Goal: Browse casually: Explore the website without a specific task or goal

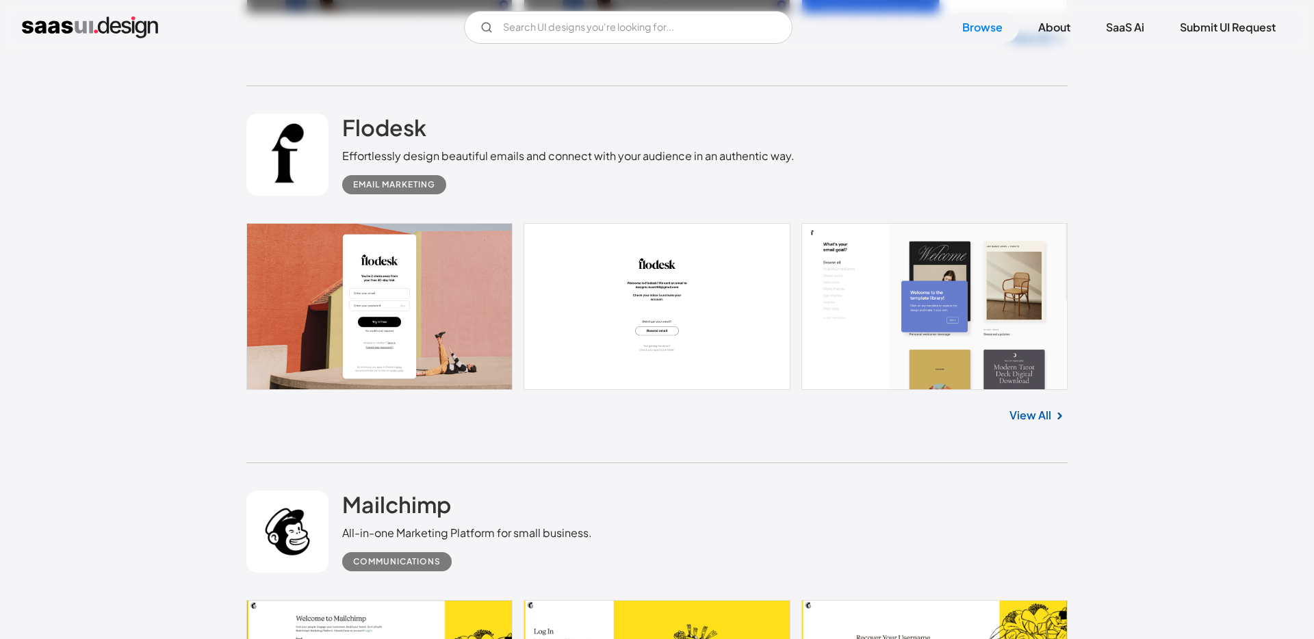
scroll to position [2597, 0]
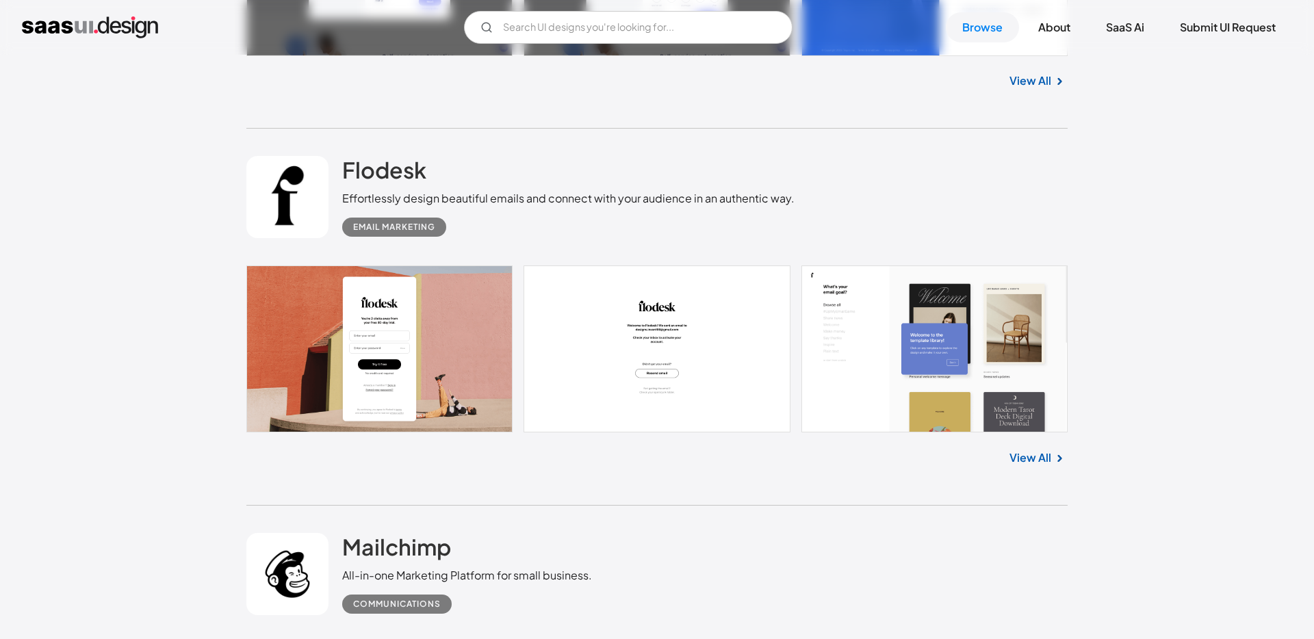
click at [1028, 456] on link "View All" at bounding box center [1030, 458] width 42 height 16
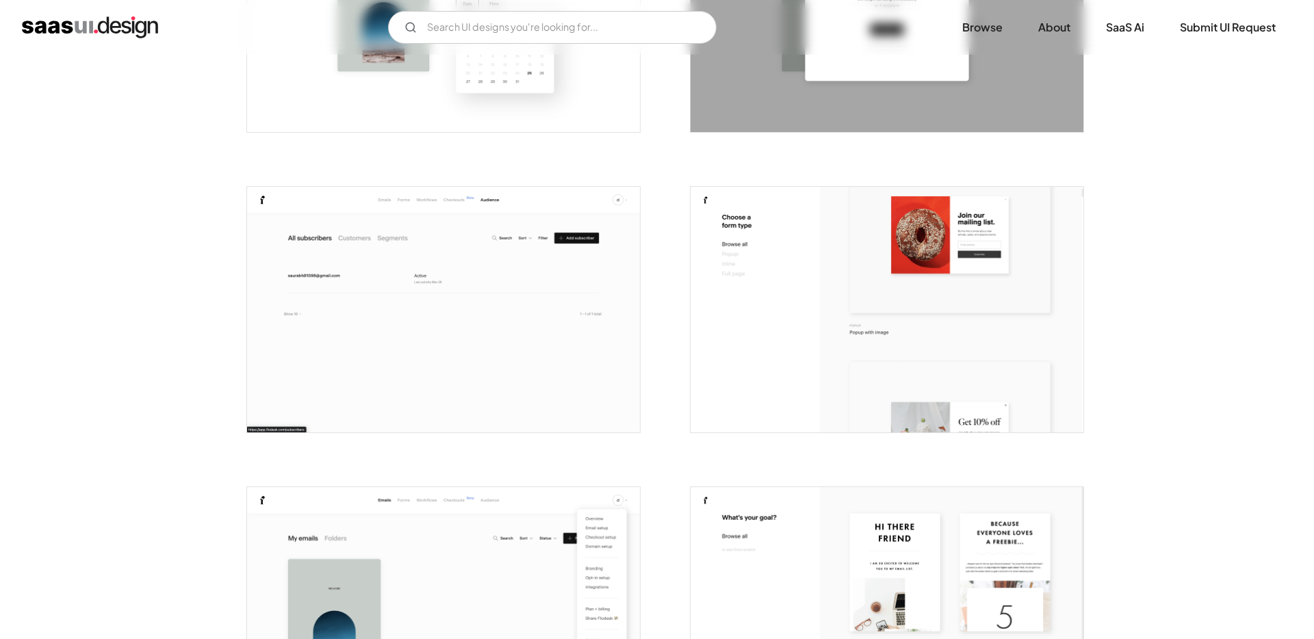
scroll to position [3137, 0]
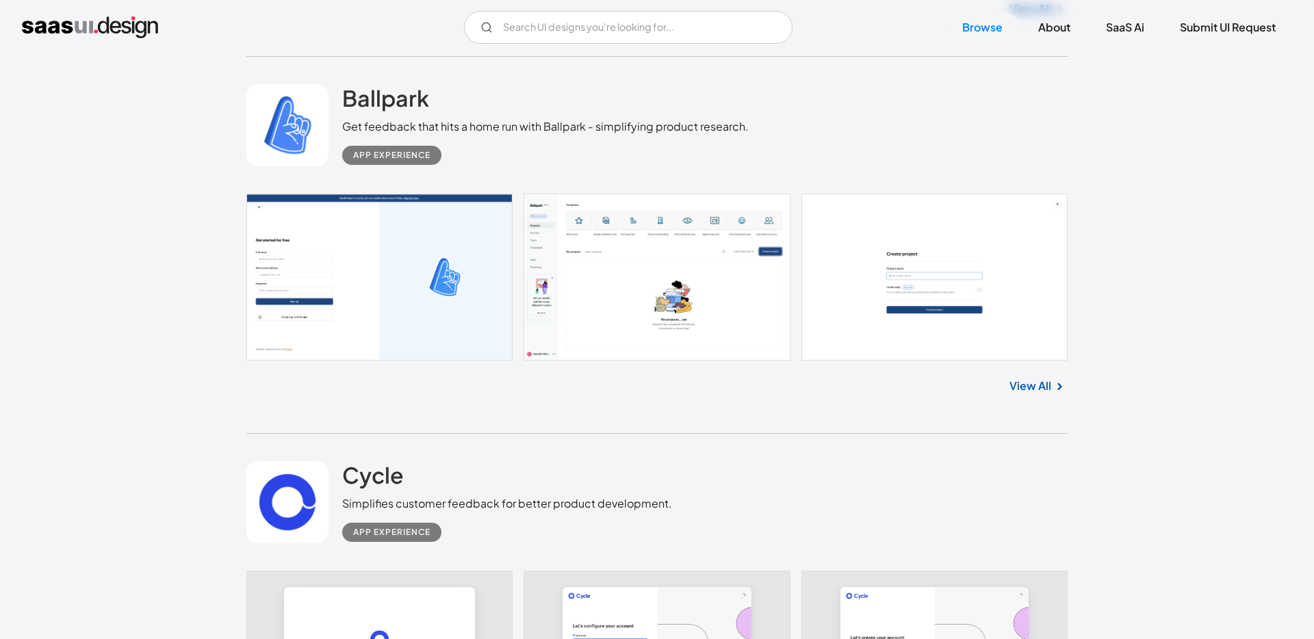
scroll to position [5949, 0]
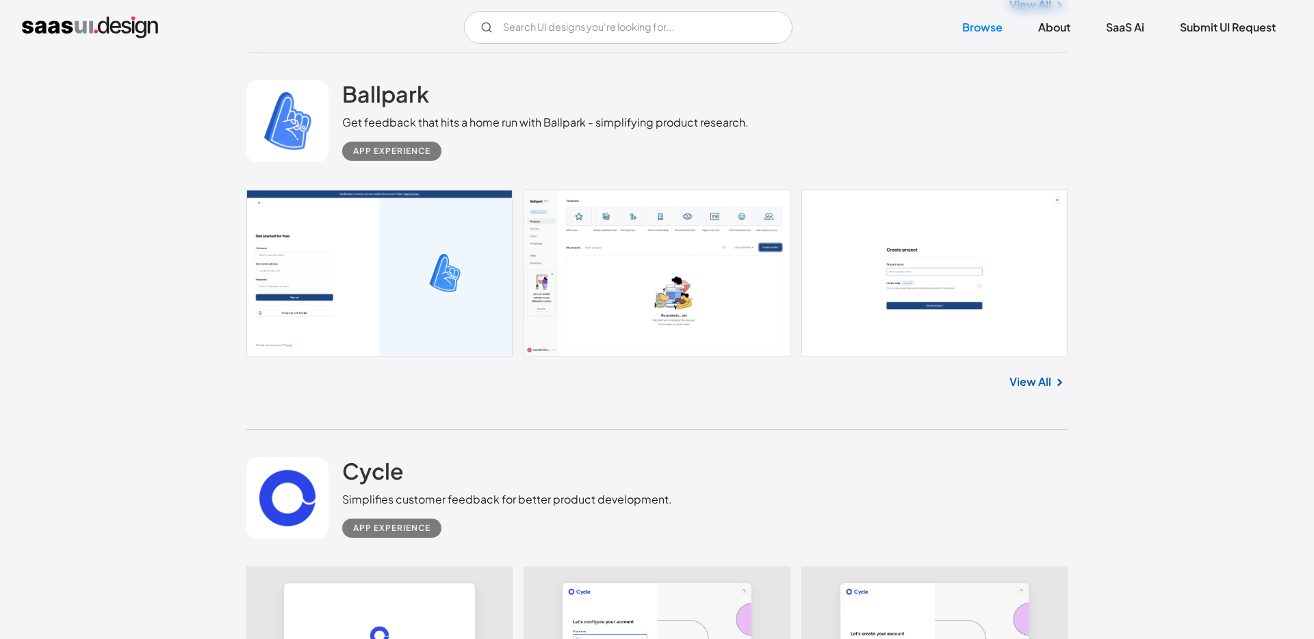
click at [1024, 378] on link "View All" at bounding box center [1030, 382] width 42 height 16
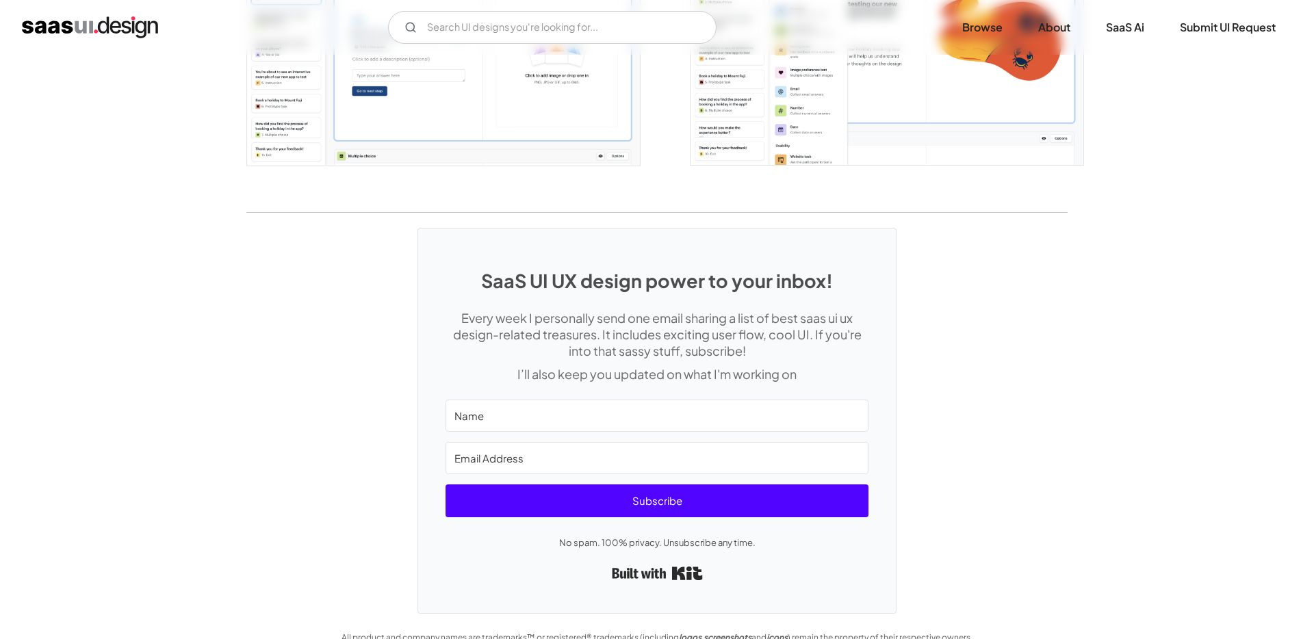
scroll to position [2824, 0]
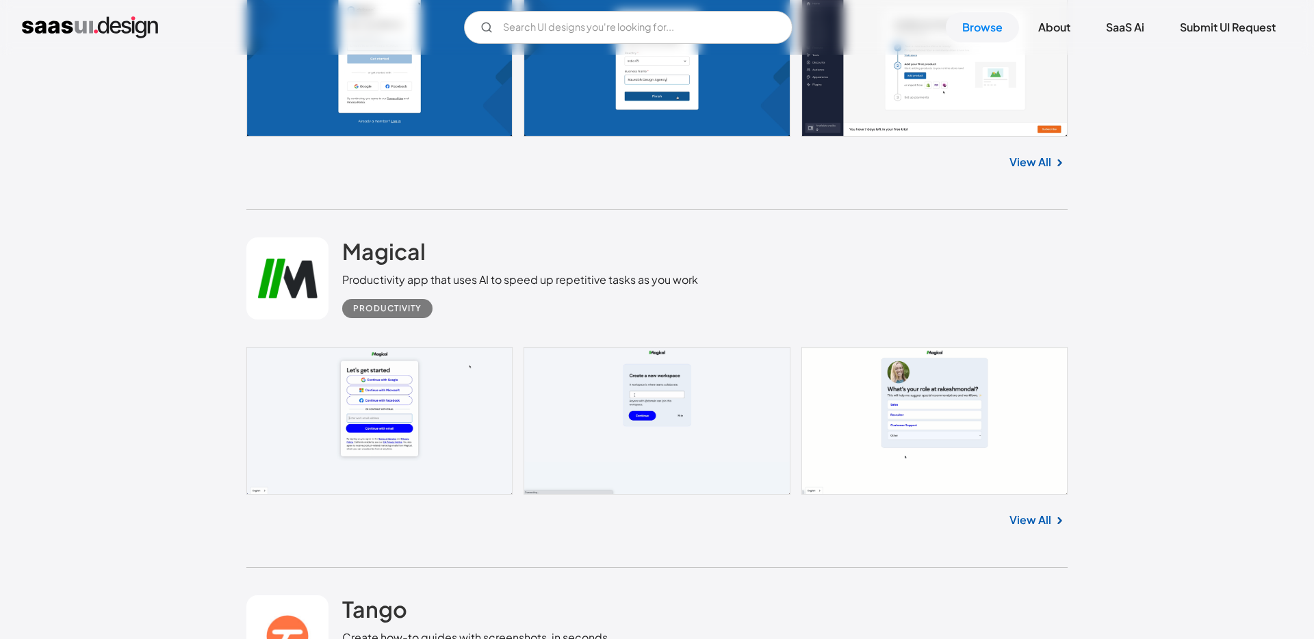
scroll to position [6924, 0]
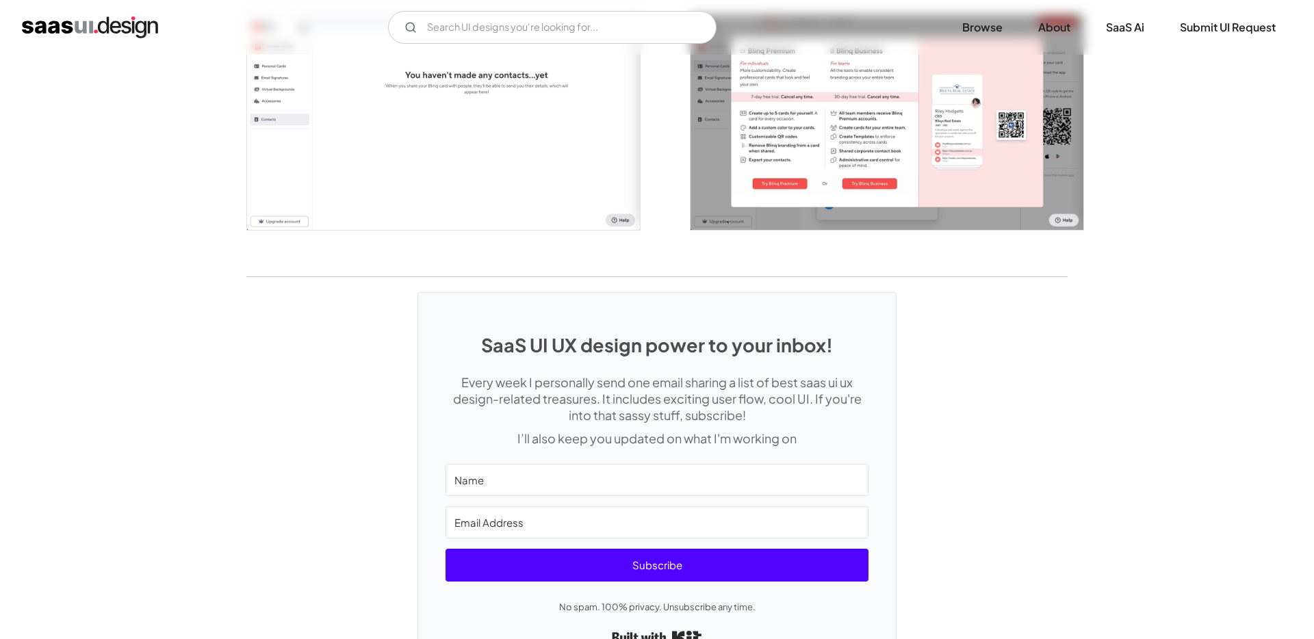
scroll to position [2824, 0]
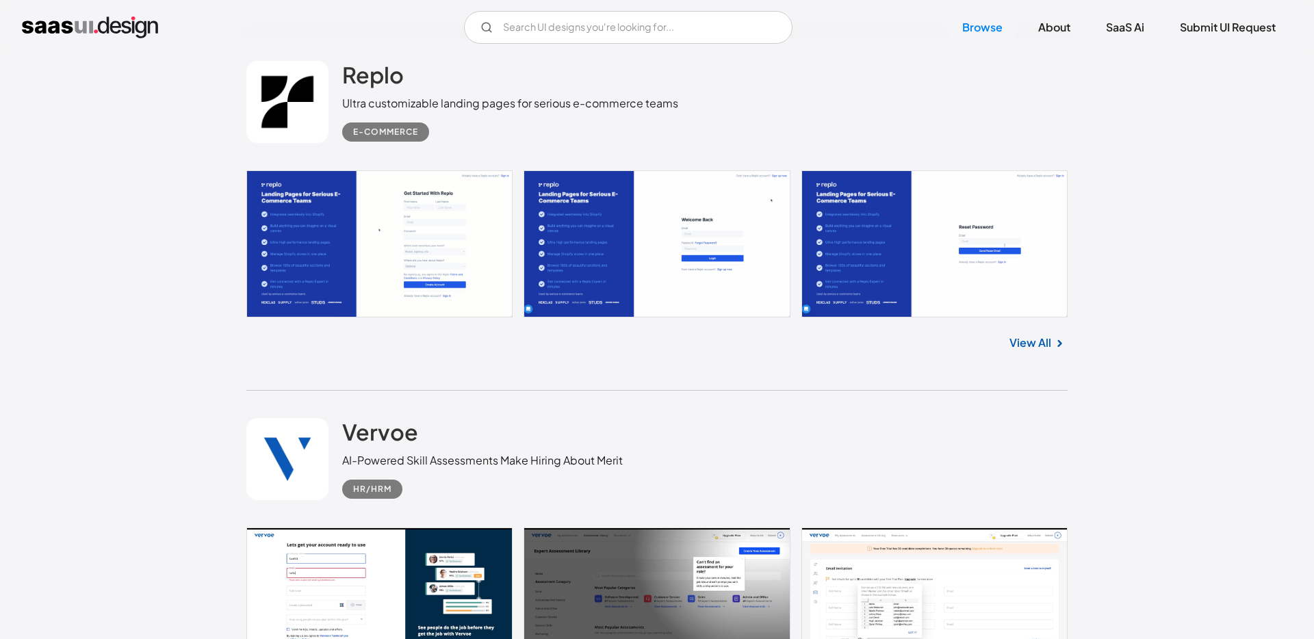
scroll to position [18657, 0]
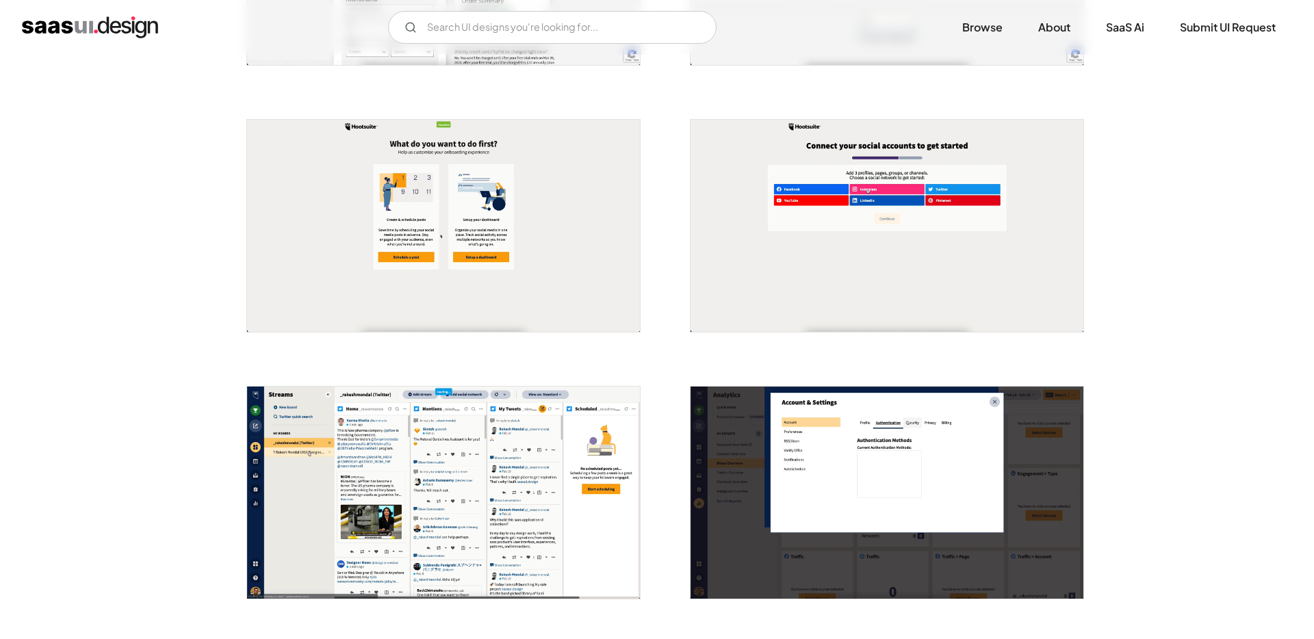
scroll to position [480, 0]
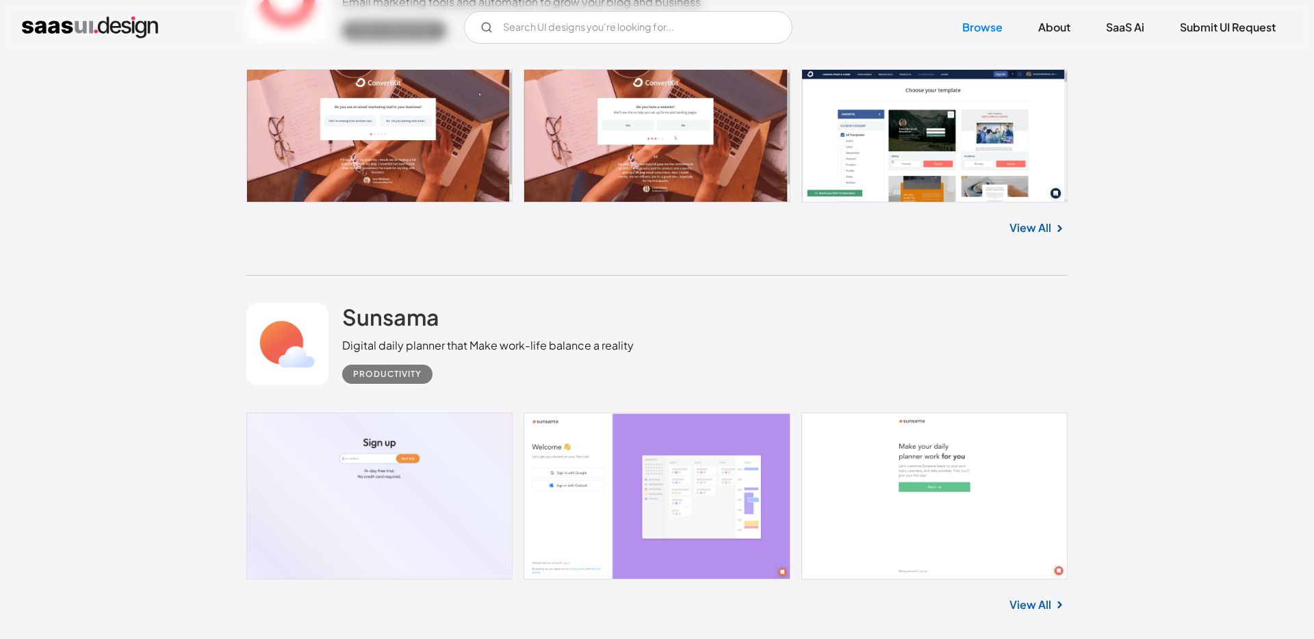
scroll to position [15127, 0]
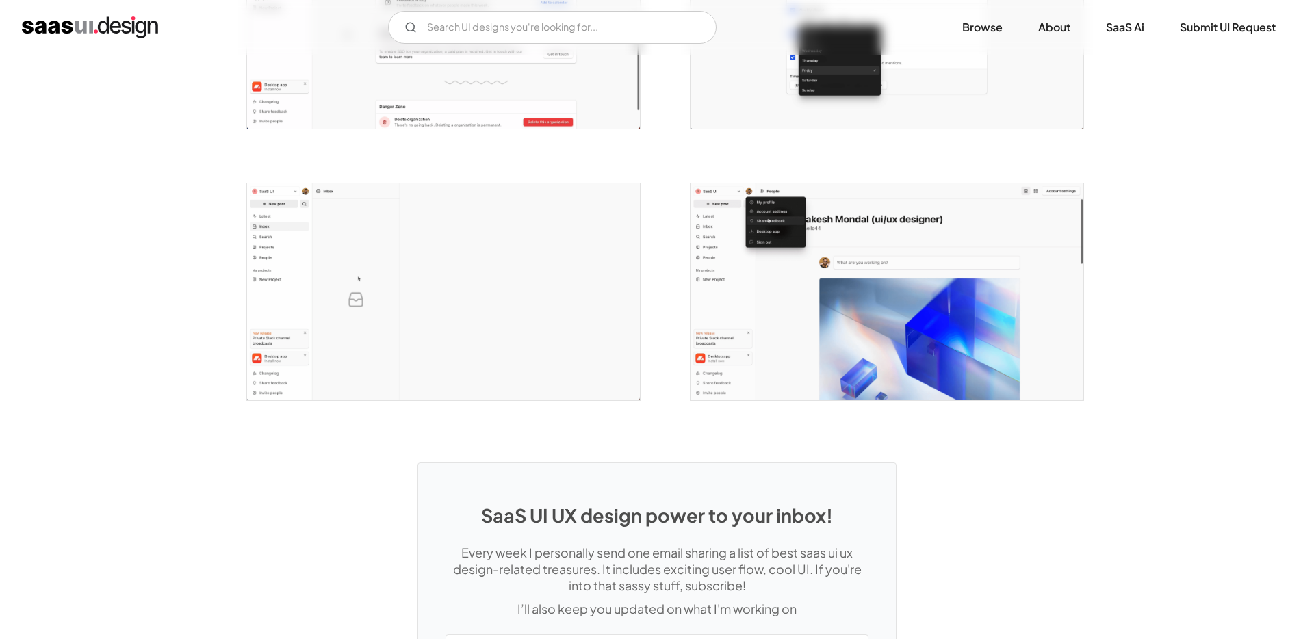
scroll to position [2851, 0]
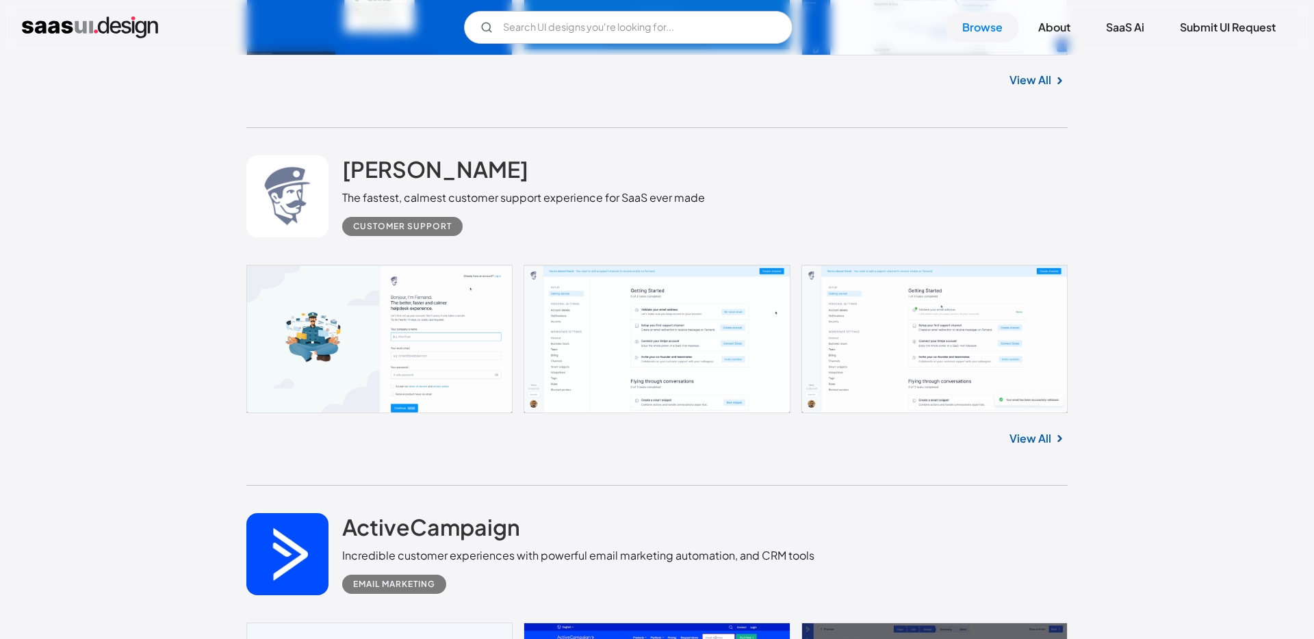
scroll to position [16009, 0]
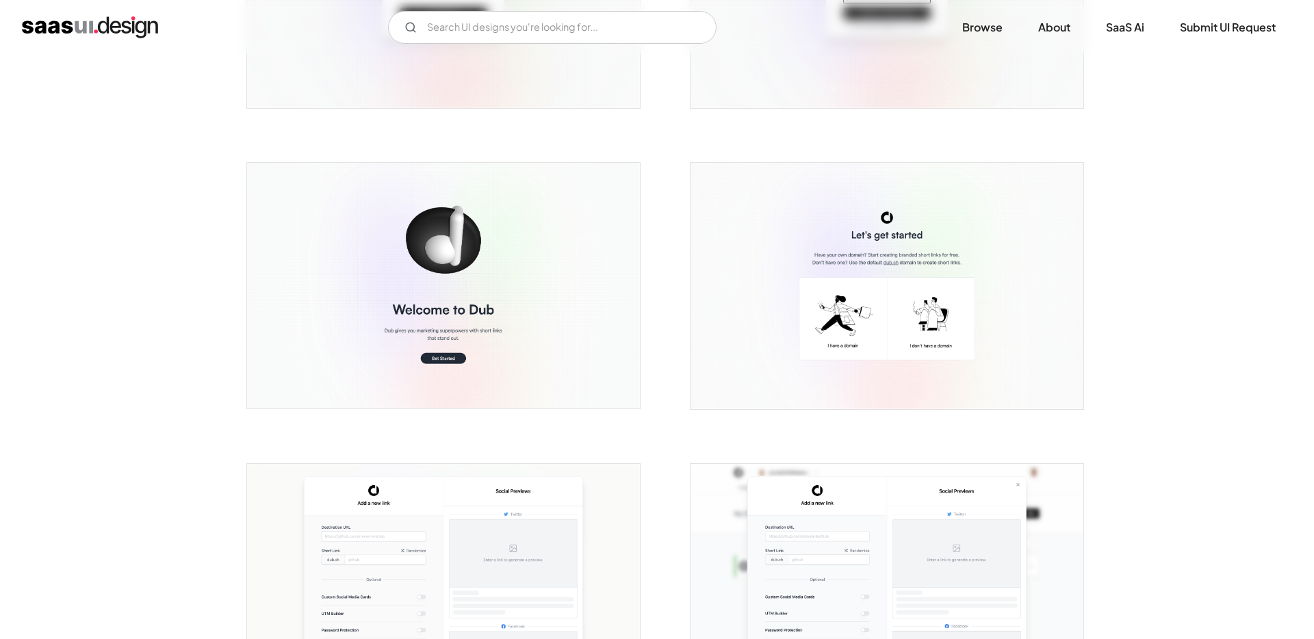
scroll to position [455, 0]
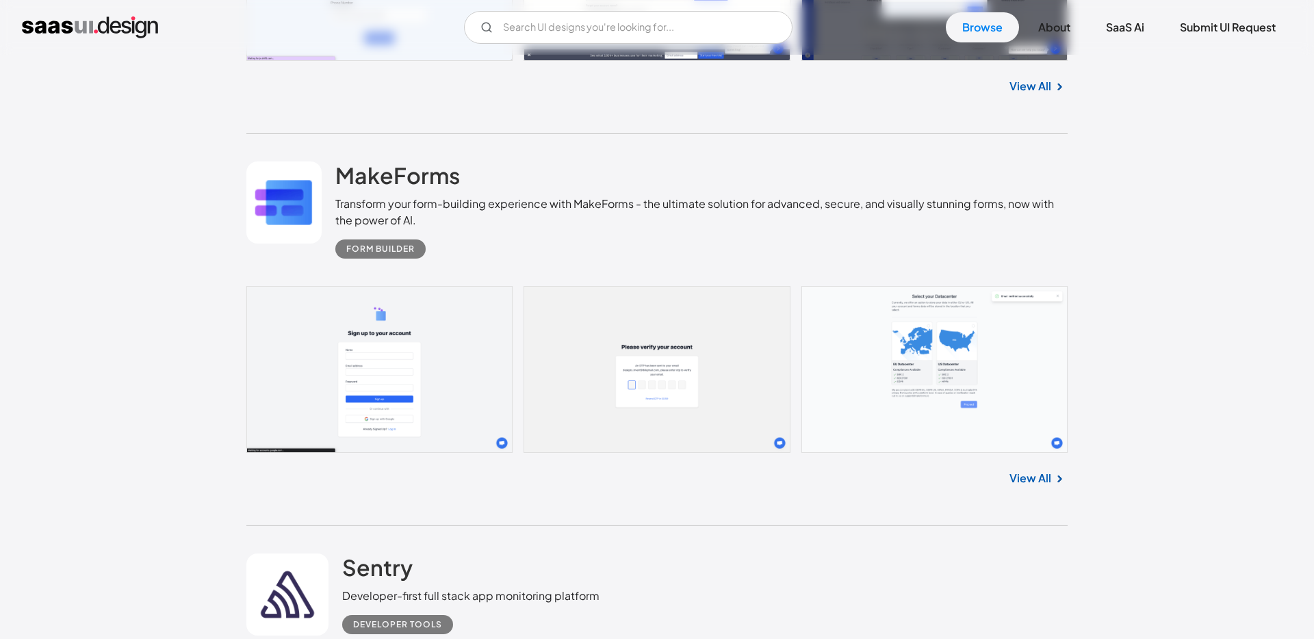
scroll to position [16760, 0]
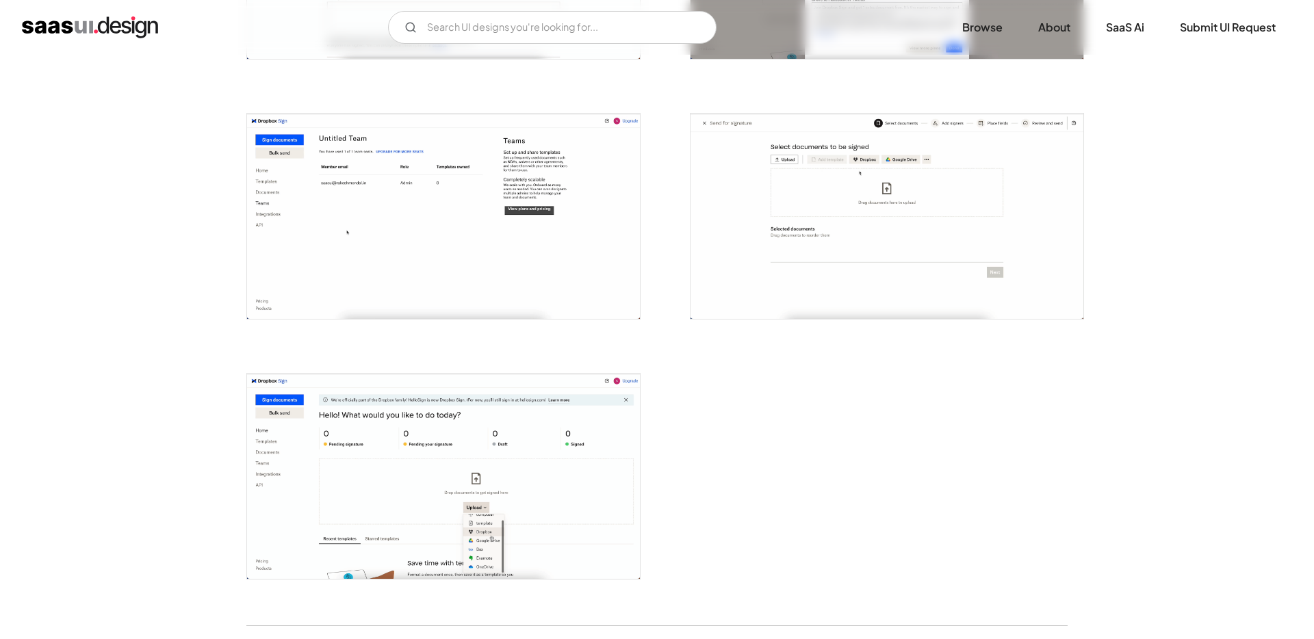
scroll to position [2614, 0]
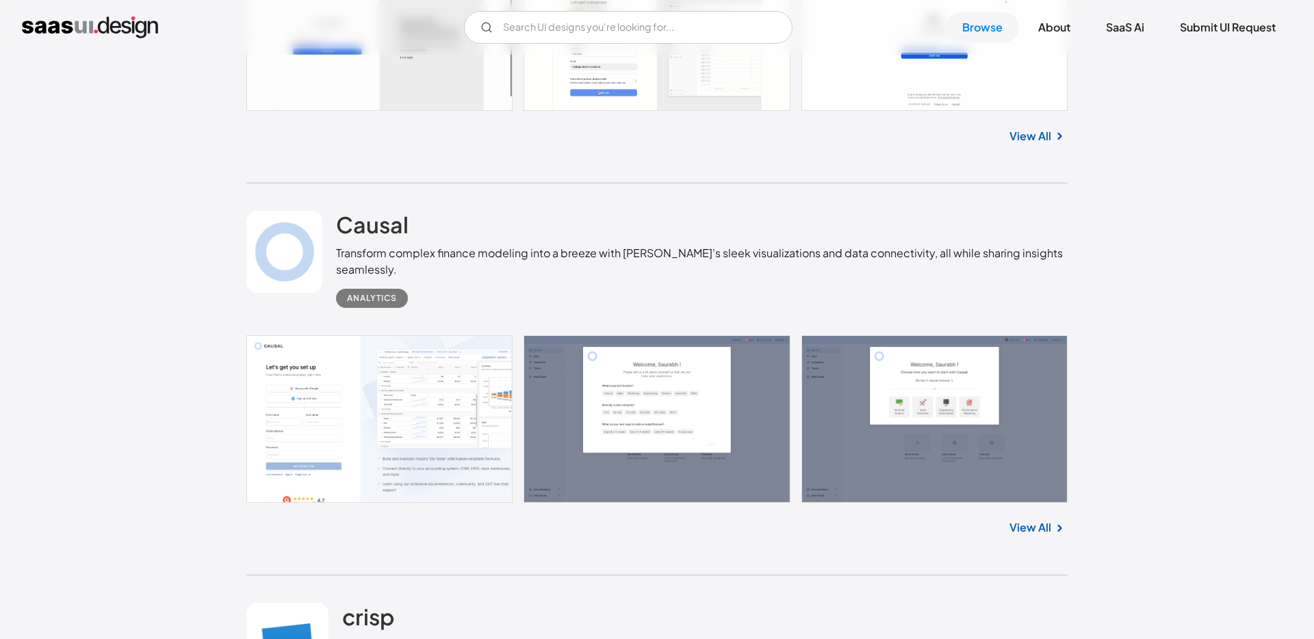
scroll to position [17758, 0]
